Goal: Find contact information

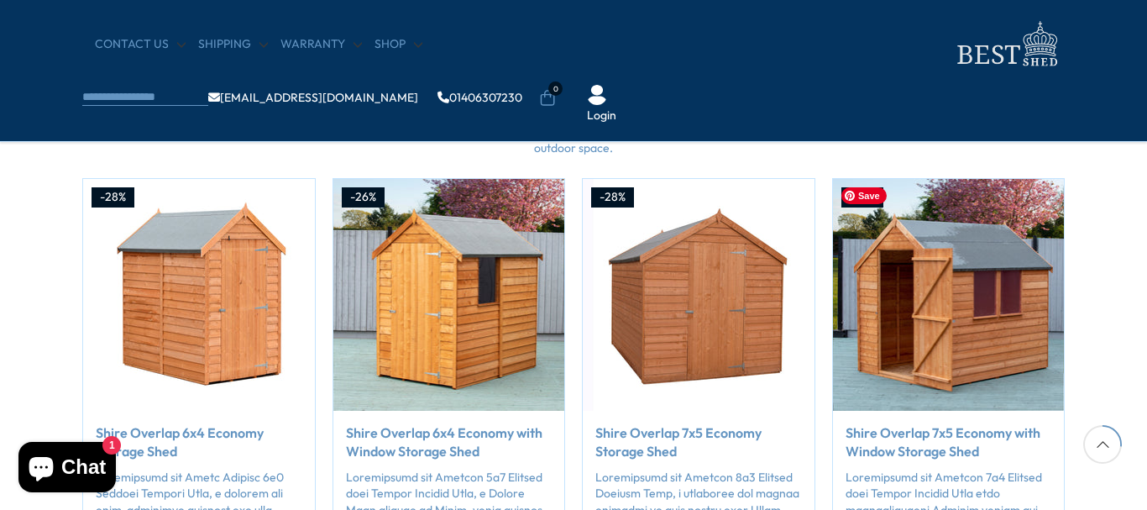
scroll to position [1427, 0]
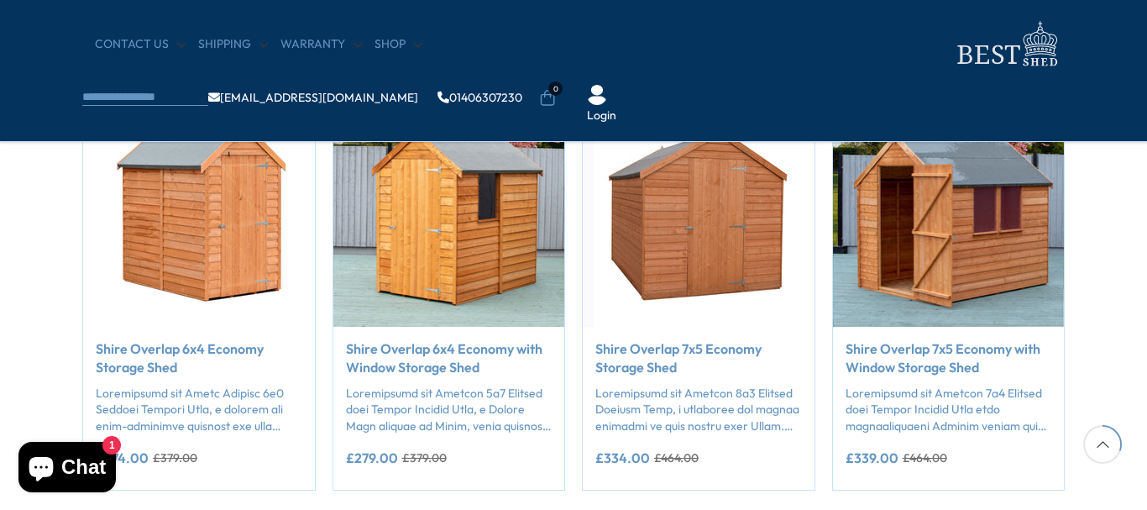
click at [123, 44] on link "CONTACT US" at bounding box center [140, 44] width 91 height 17
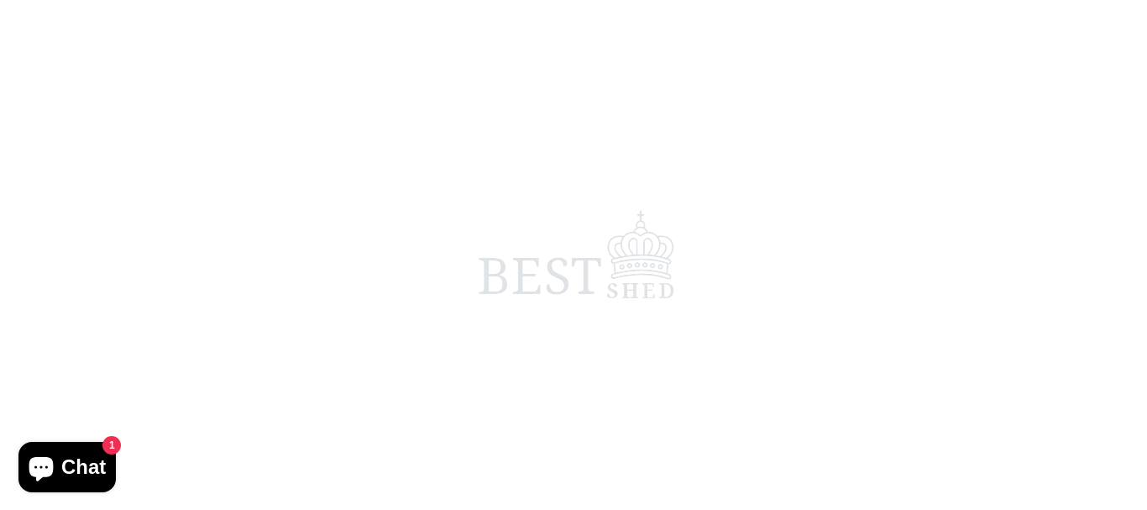
scroll to position [504, 0]
